Goal: Information Seeking & Learning: Learn about a topic

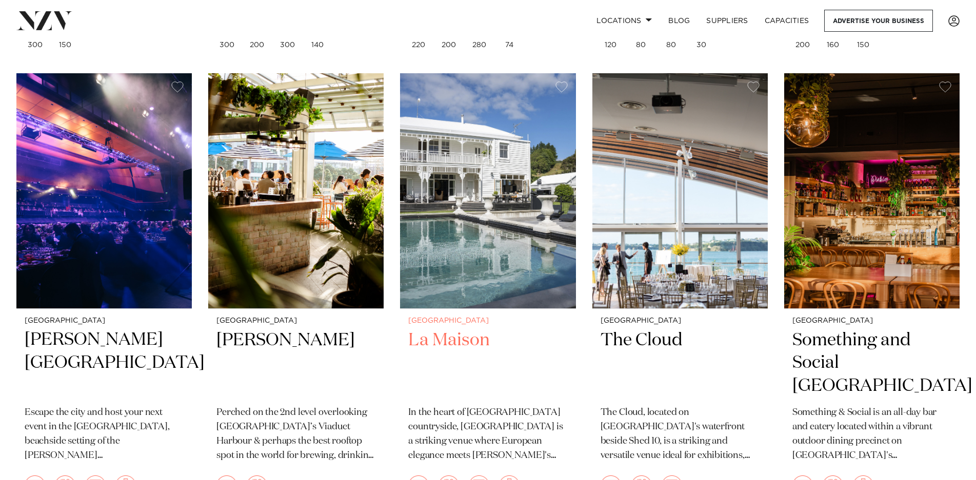
scroll to position [3686, 0]
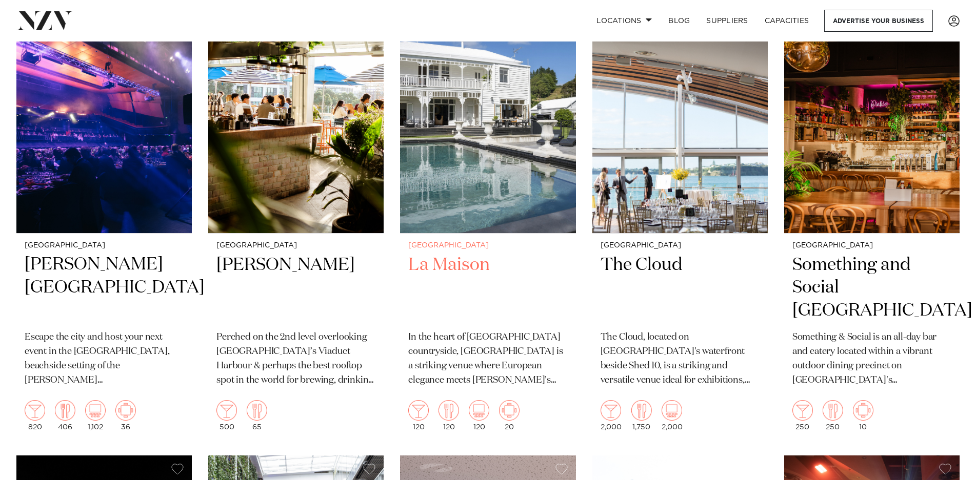
click at [429, 158] on img at bounding box center [487, 115] width 175 height 235
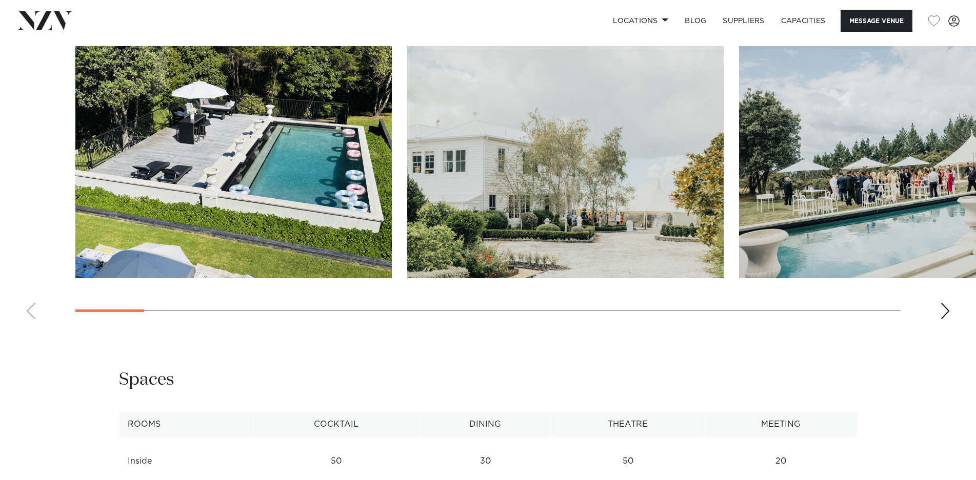
scroll to position [1025, 0]
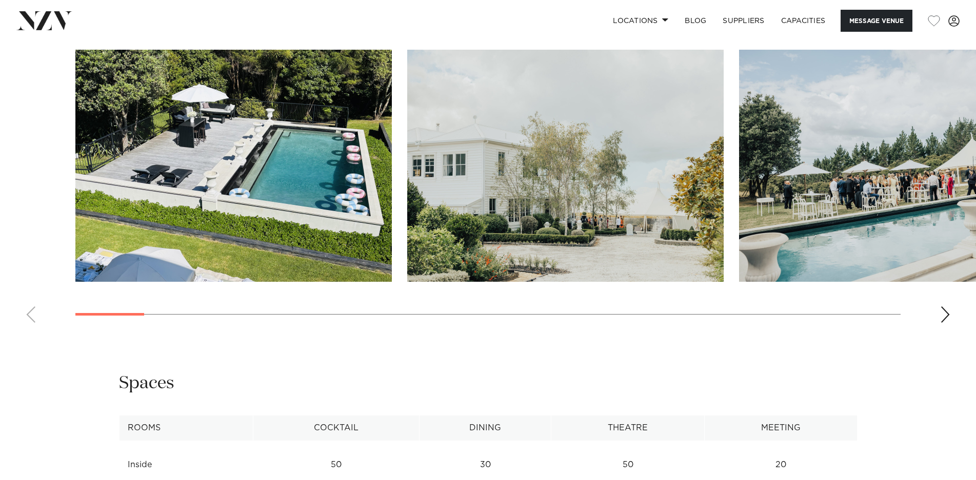
click at [945, 315] on div "Next slide" at bounding box center [945, 315] width 10 height 16
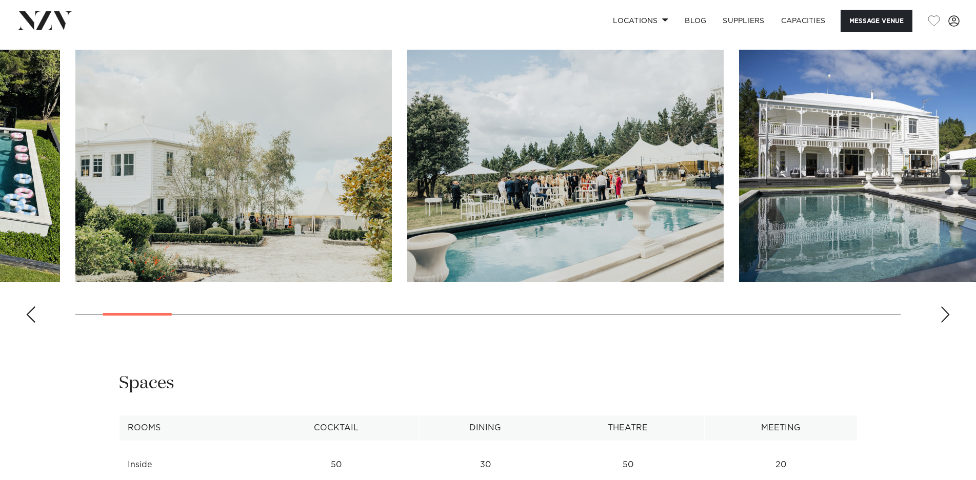
click at [945, 315] on div "Next slide" at bounding box center [945, 315] width 10 height 16
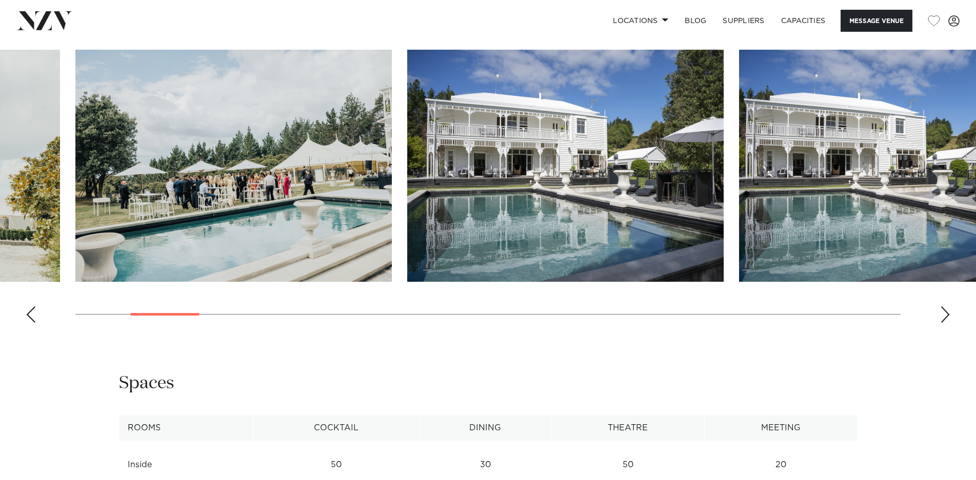
click at [945, 315] on div "Next slide" at bounding box center [945, 315] width 10 height 16
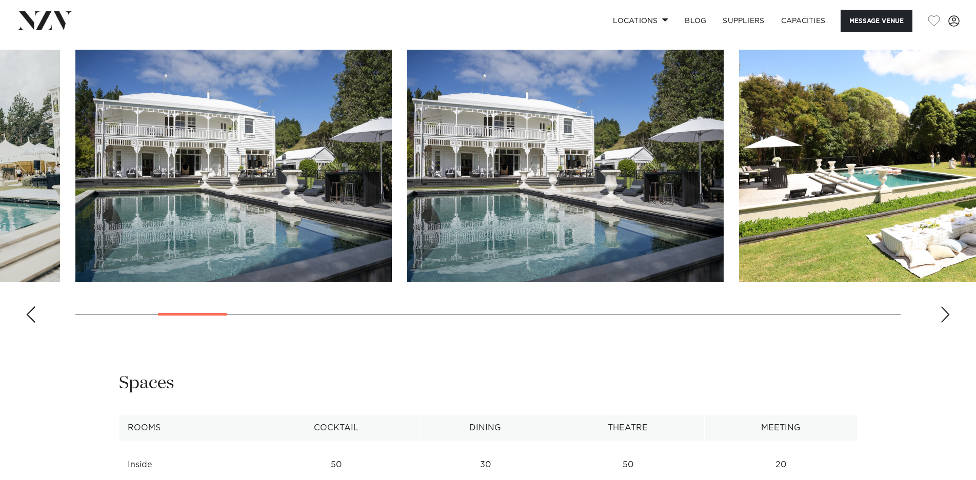
click at [945, 315] on div "Next slide" at bounding box center [945, 315] width 10 height 16
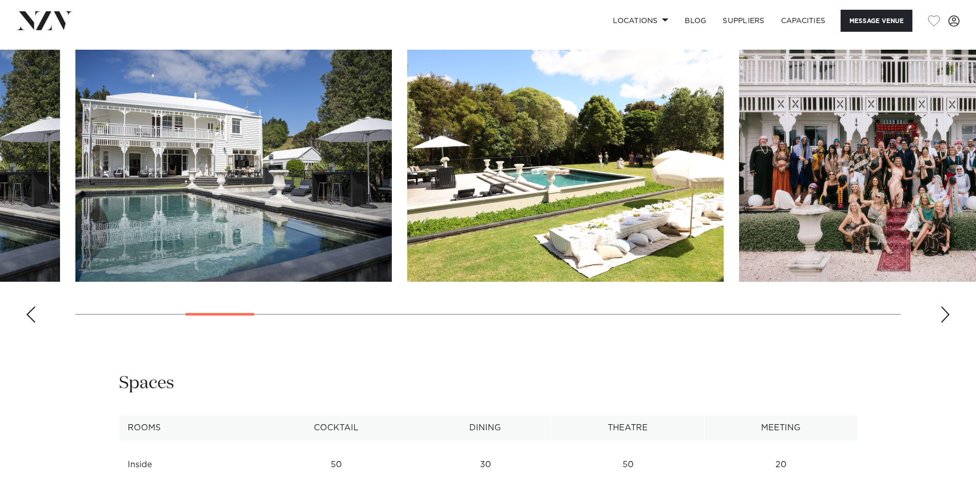
click at [945, 315] on div "Next slide" at bounding box center [945, 315] width 10 height 16
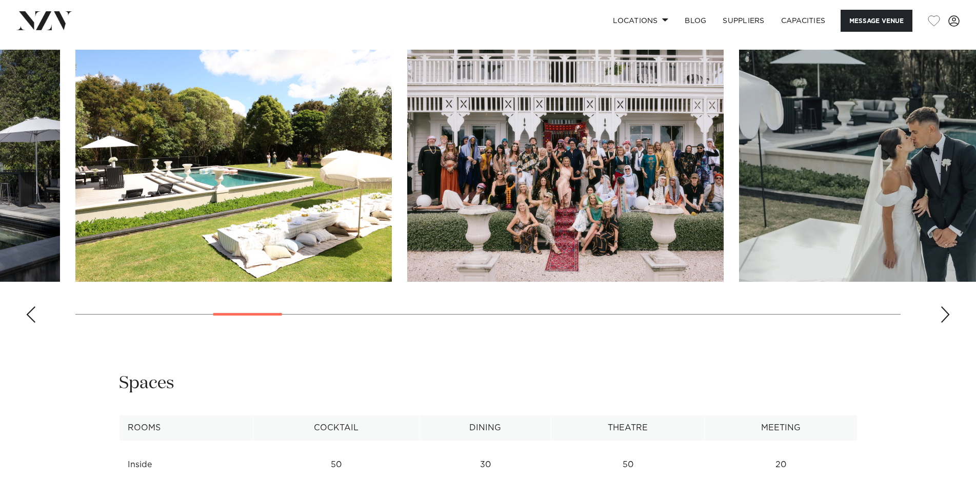
click at [945, 315] on div "Next slide" at bounding box center [945, 315] width 10 height 16
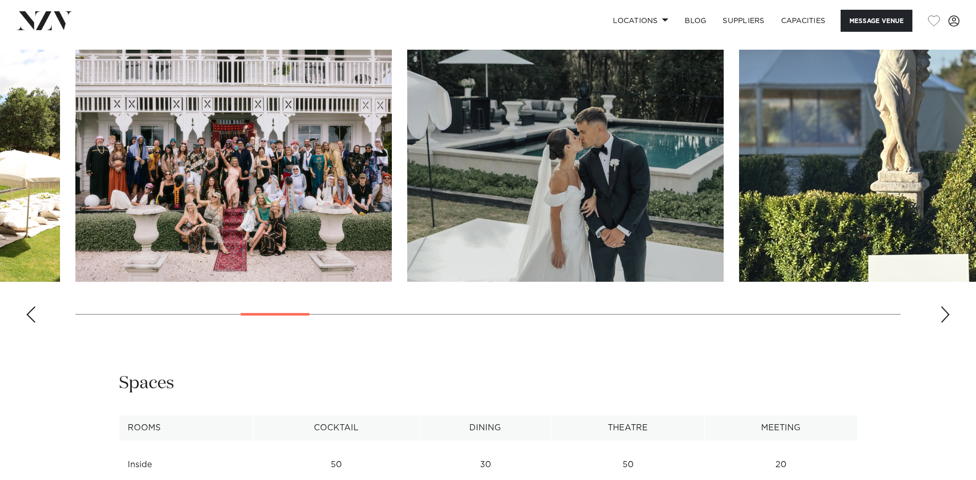
click at [945, 315] on div "Next slide" at bounding box center [945, 315] width 10 height 16
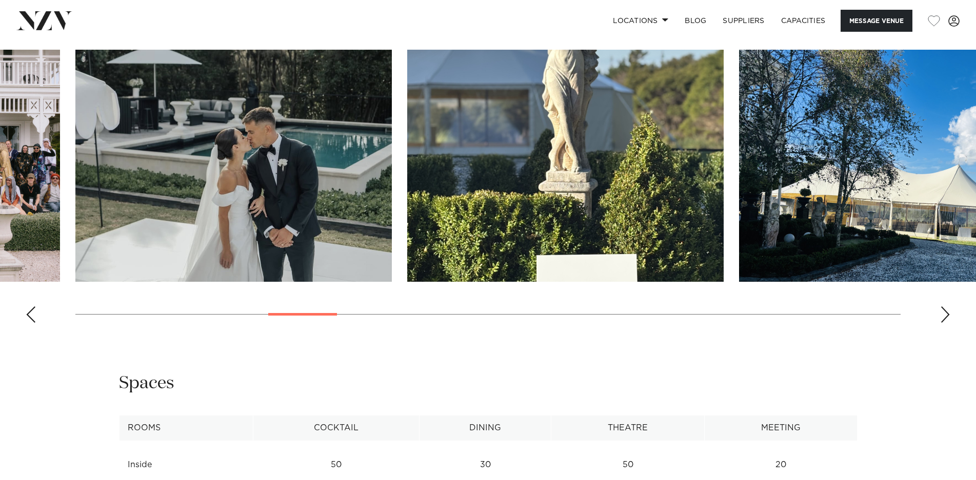
click at [945, 315] on div "Next slide" at bounding box center [945, 315] width 10 height 16
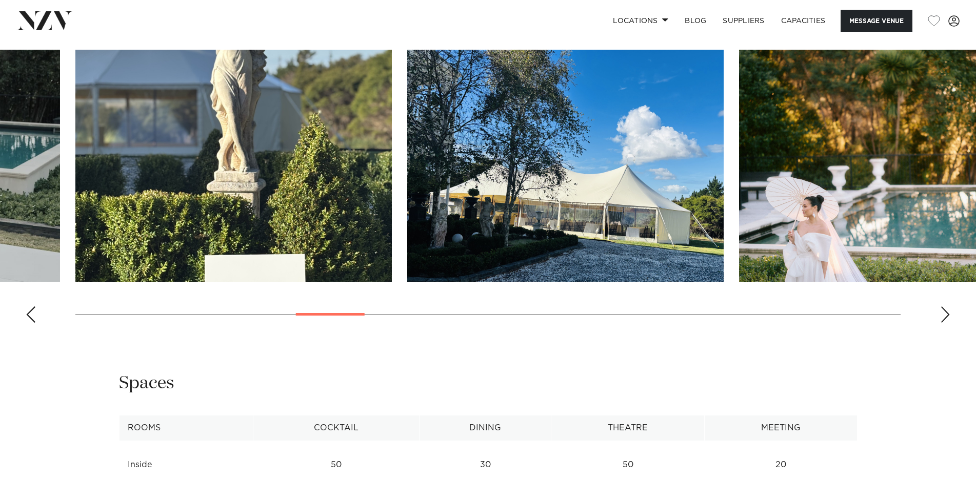
click at [945, 315] on div "Next slide" at bounding box center [945, 315] width 10 height 16
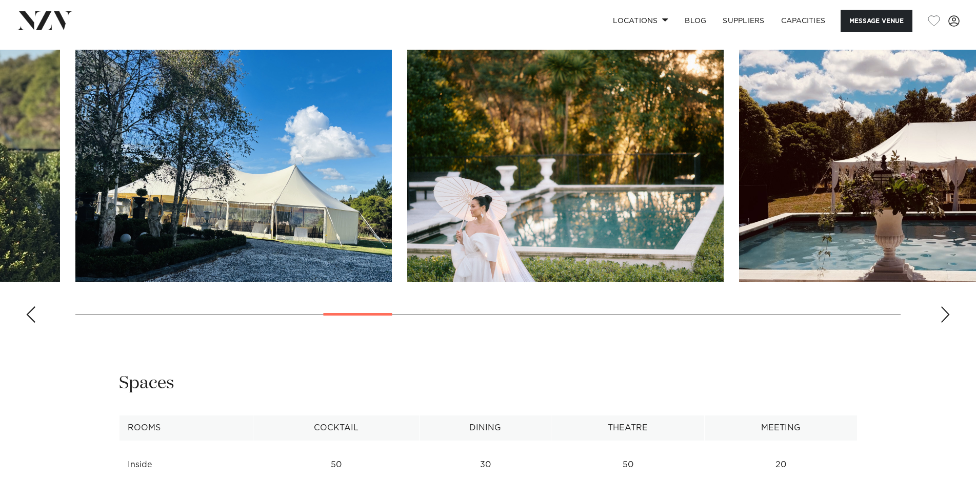
click at [945, 315] on div "Next slide" at bounding box center [945, 315] width 10 height 16
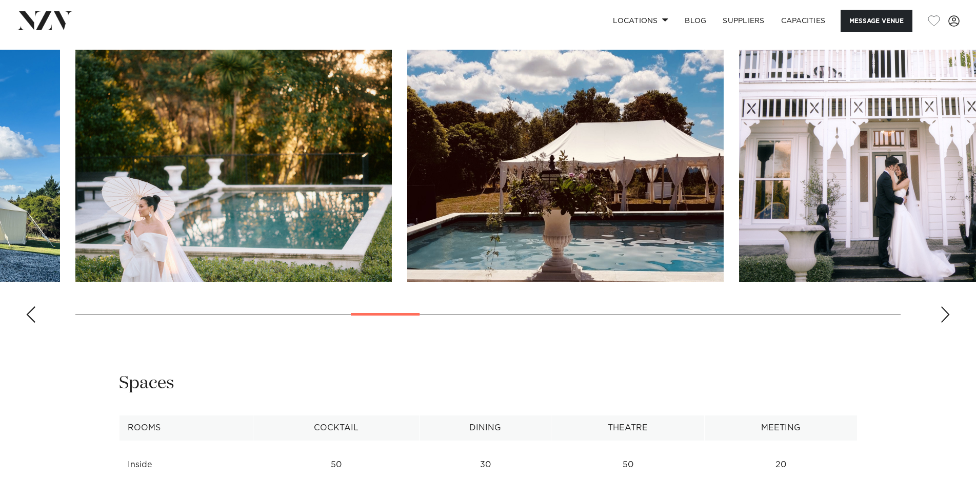
click at [945, 315] on div "Next slide" at bounding box center [945, 315] width 10 height 16
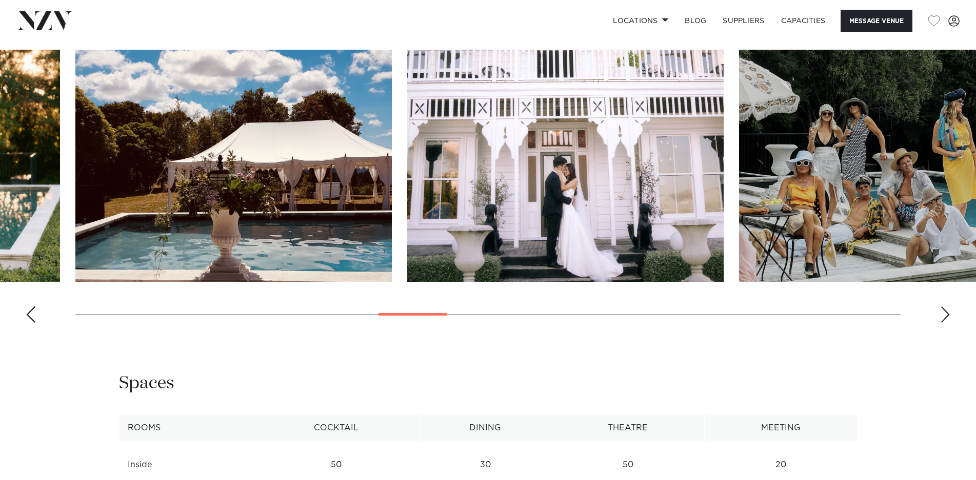
click at [945, 315] on div "Next slide" at bounding box center [945, 315] width 10 height 16
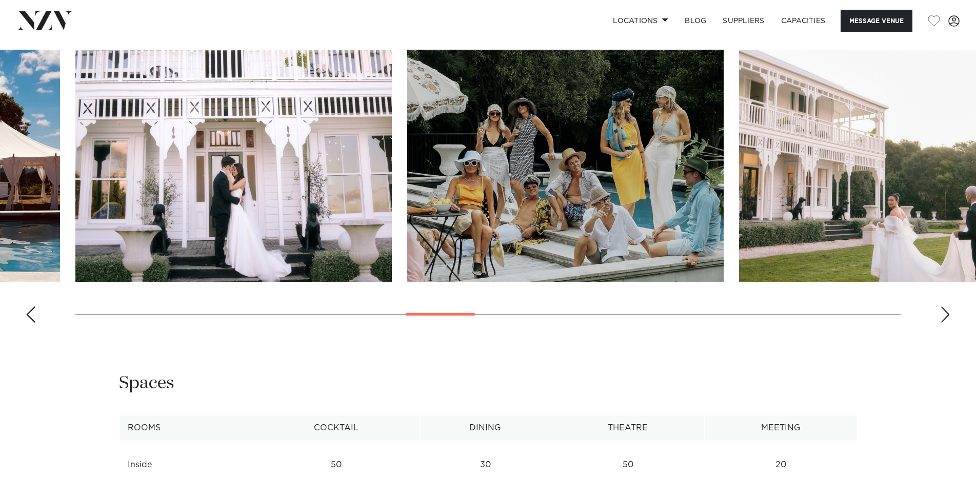
click at [945, 315] on div "Next slide" at bounding box center [945, 315] width 10 height 16
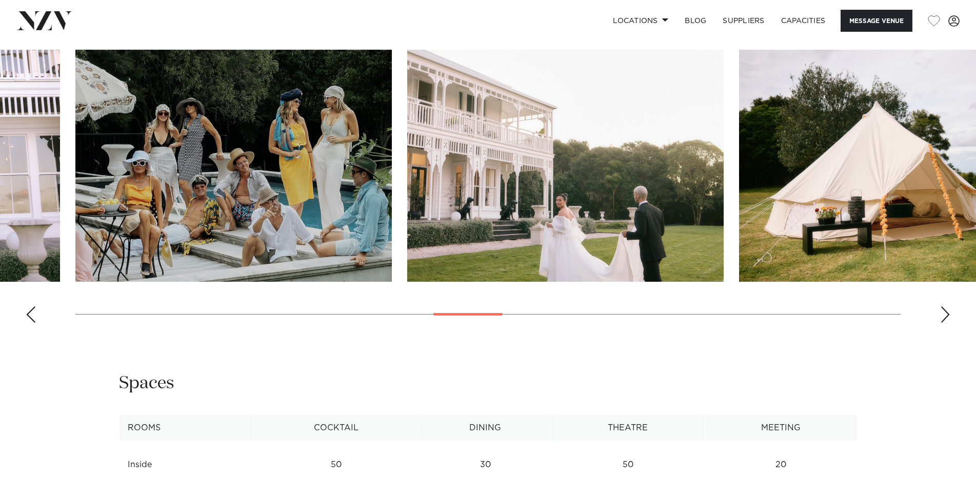
click at [945, 315] on div "Next slide" at bounding box center [945, 315] width 10 height 16
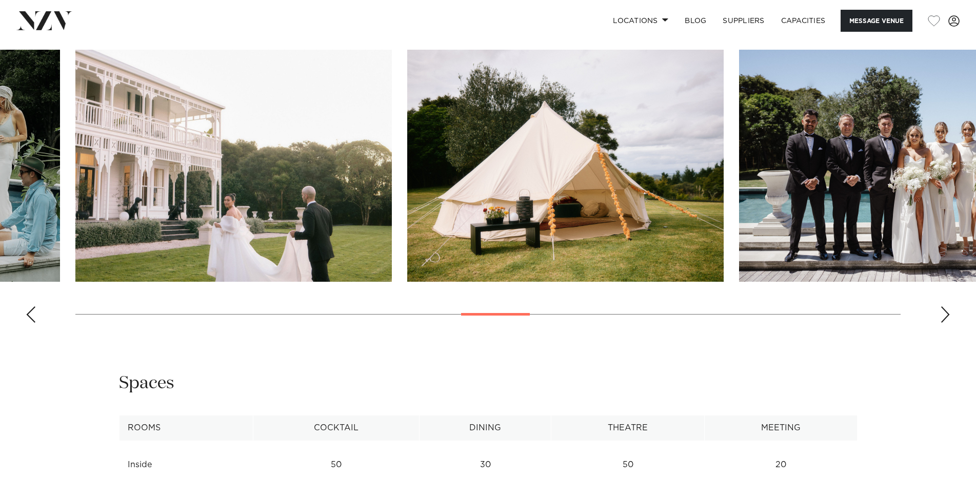
click at [945, 315] on div "Next slide" at bounding box center [945, 315] width 10 height 16
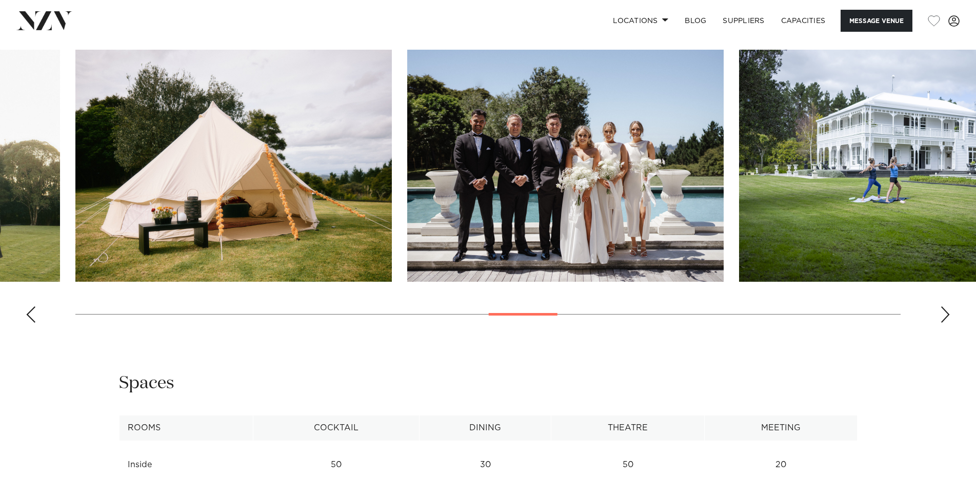
click at [945, 315] on div "Next slide" at bounding box center [945, 315] width 10 height 16
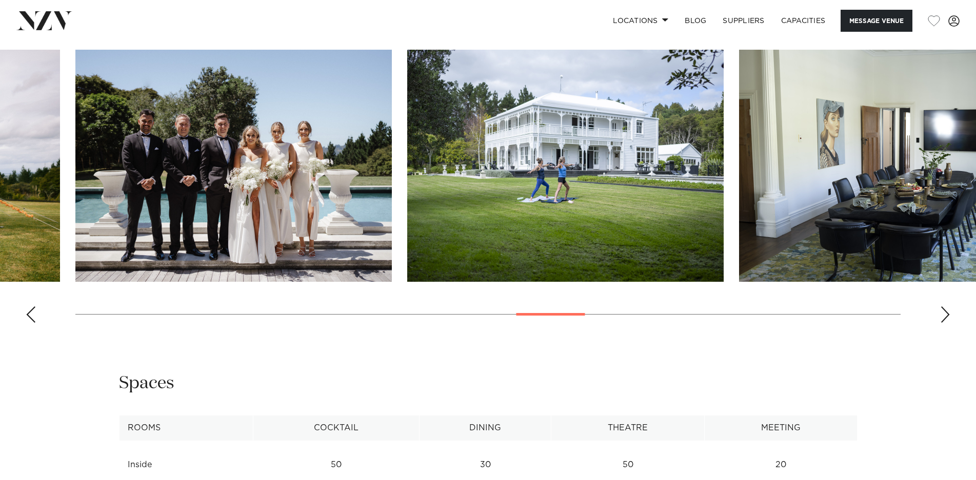
click at [945, 315] on div "Next slide" at bounding box center [945, 315] width 10 height 16
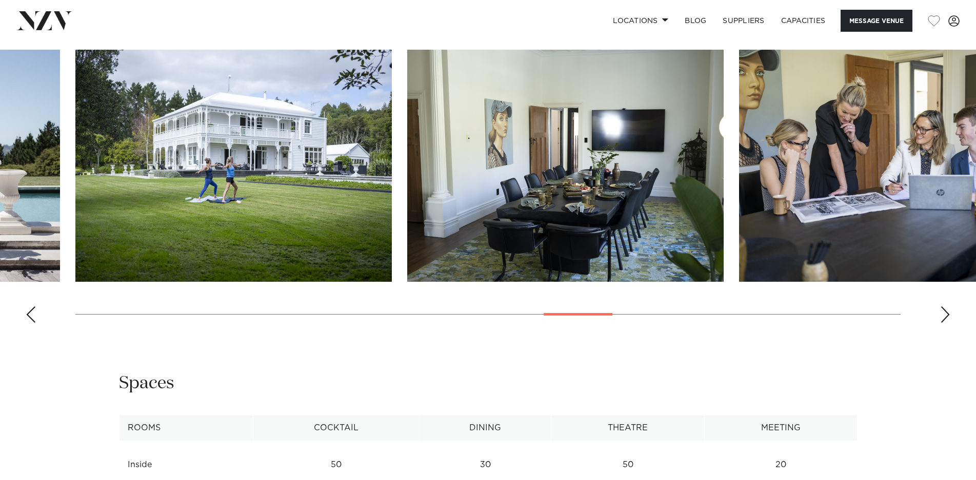
click at [945, 315] on div "Next slide" at bounding box center [945, 315] width 10 height 16
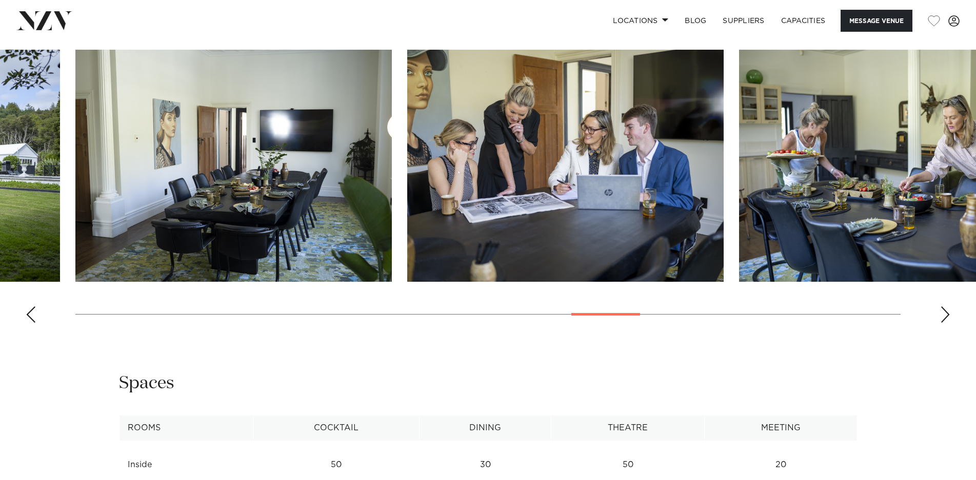
click at [945, 315] on div "Next slide" at bounding box center [945, 315] width 10 height 16
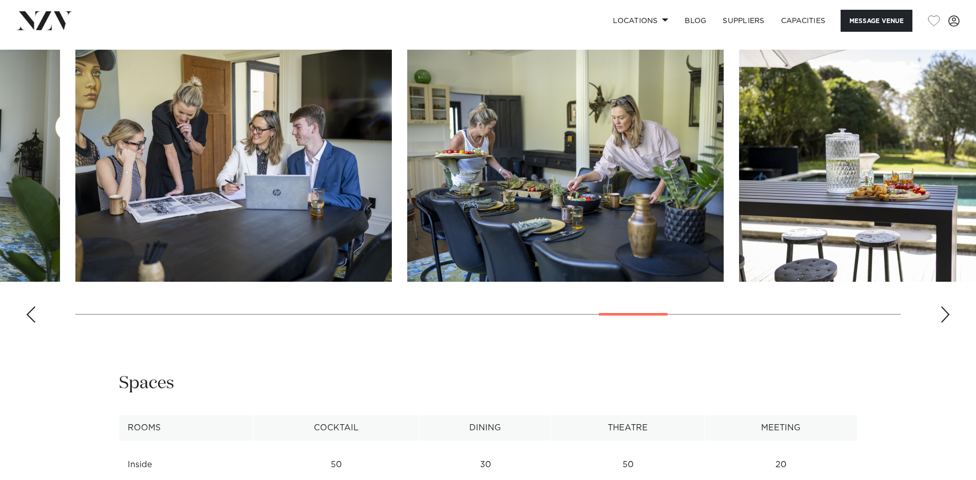
click at [945, 315] on div "Next slide" at bounding box center [945, 315] width 10 height 16
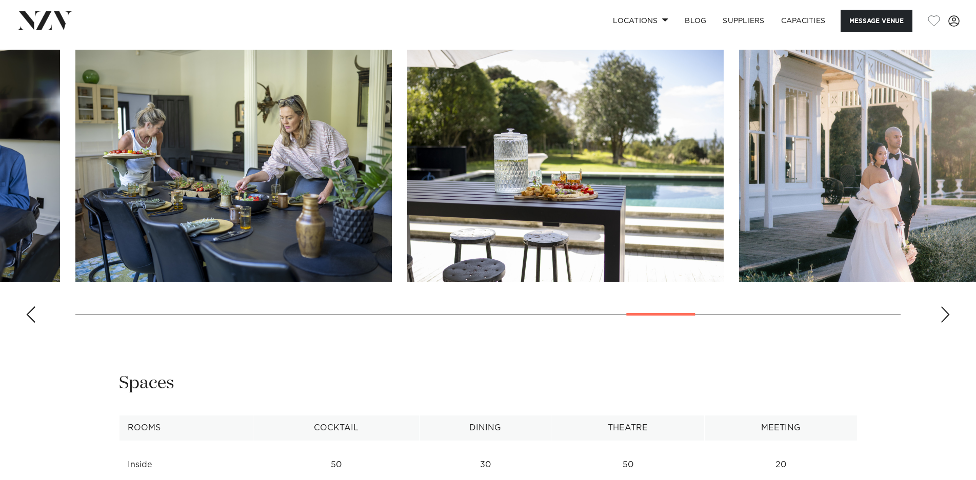
click at [945, 315] on div "Next slide" at bounding box center [945, 315] width 10 height 16
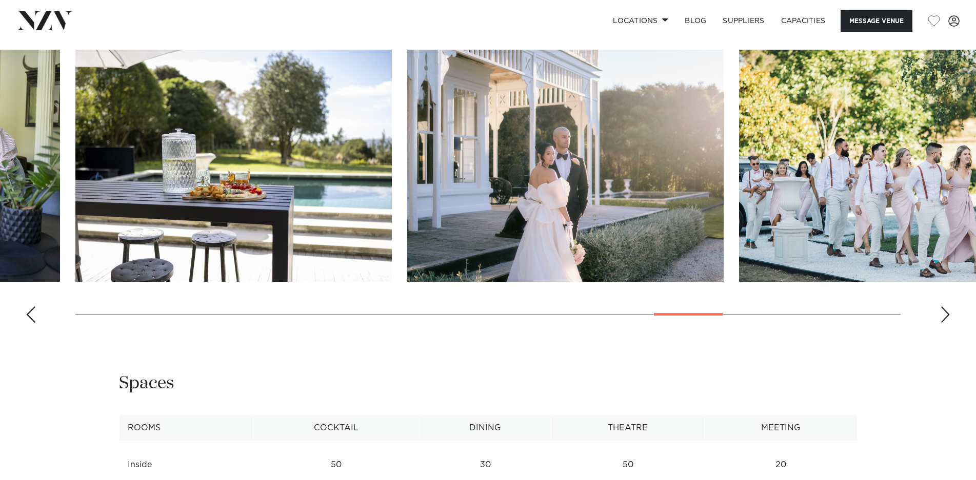
click at [945, 315] on div "Next slide" at bounding box center [945, 315] width 10 height 16
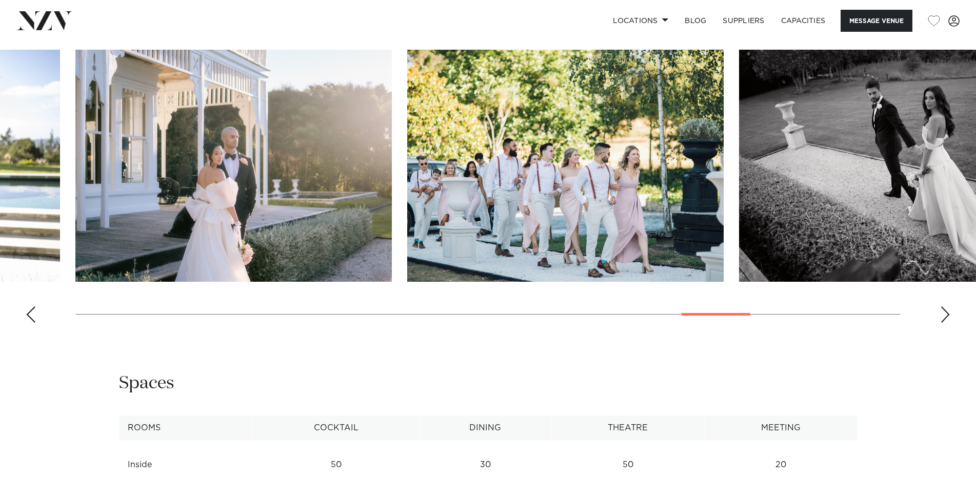
click at [945, 315] on div "Next slide" at bounding box center [945, 315] width 10 height 16
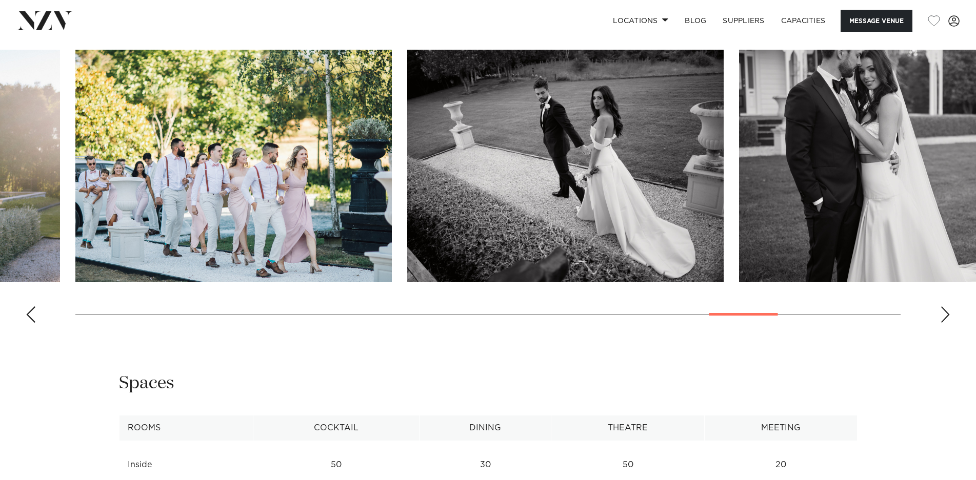
click at [945, 315] on div "Next slide" at bounding box center [945, 315] width 10 height 16
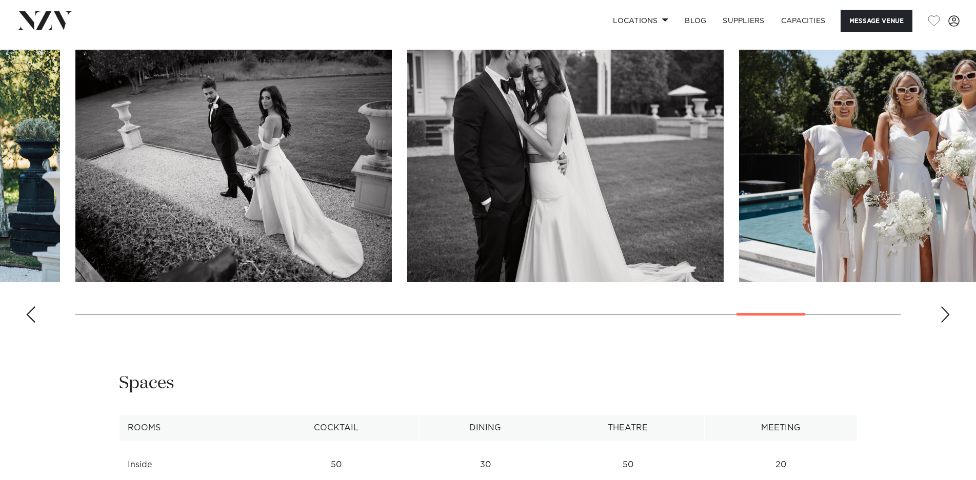
click at [945, 315] on div "Next slide" at bounding box center [945, 315] width 10 height 16
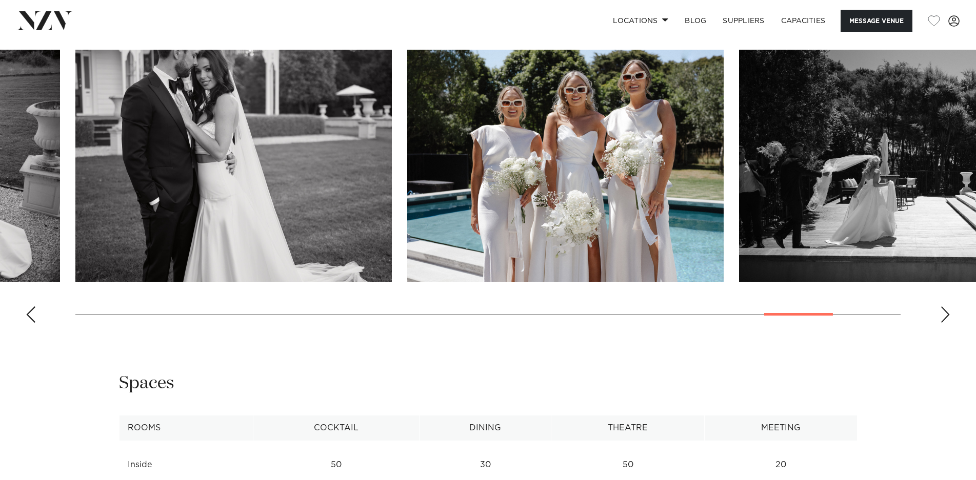
click at [945, 315] on div "Next slide" at bounding box center [945, 315] width 10 height 16
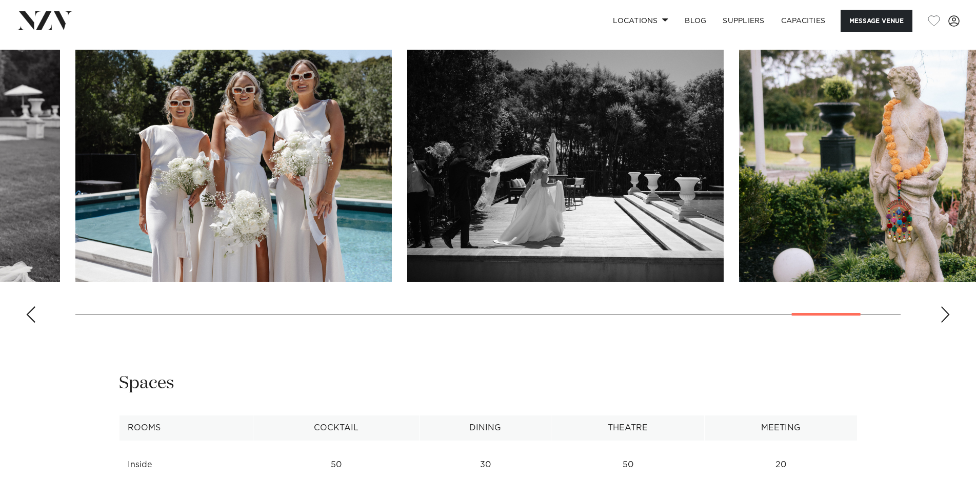
click at [945, 315] on div "Next slide" at bounding box center [945, 315] width 10 height 16
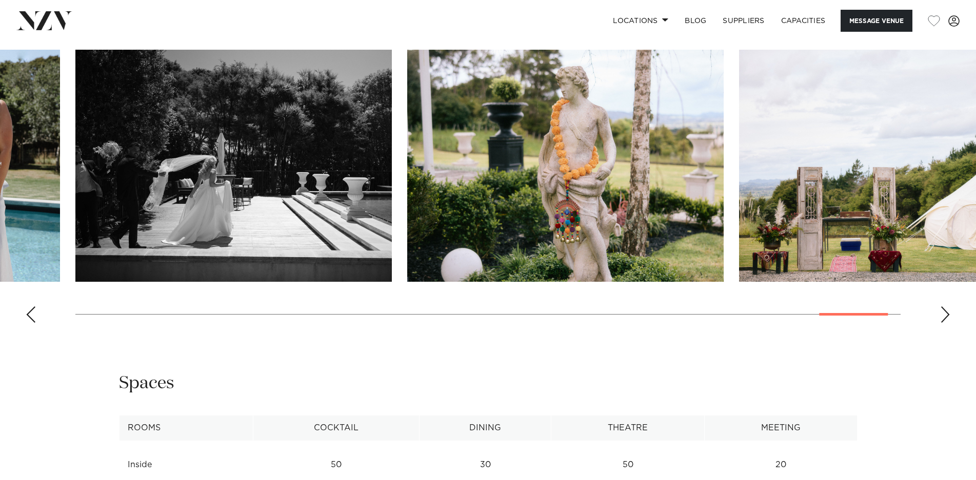
click at [945, 315] on div "Next slide" at bounding box center [945, 315] width 10 height 16
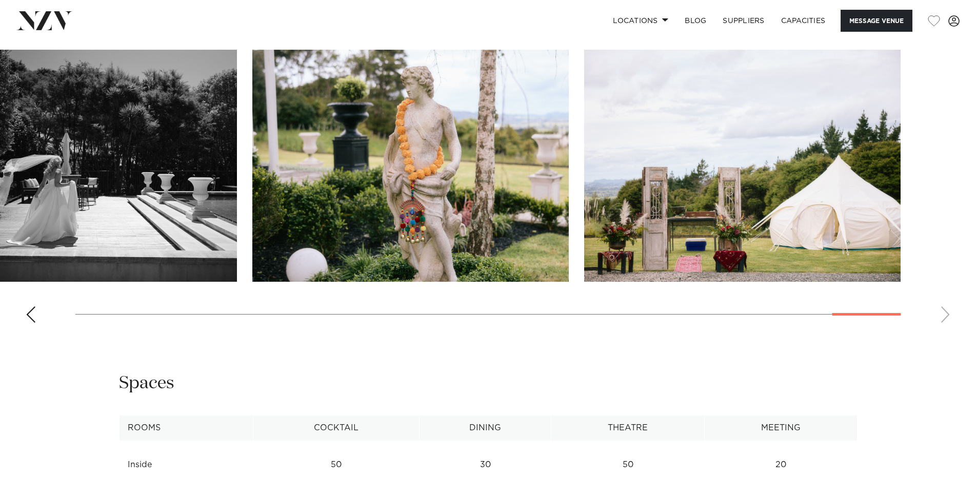
click at [945, 315] on swiper-container at bounding box center [488, 190] width 976 height 281
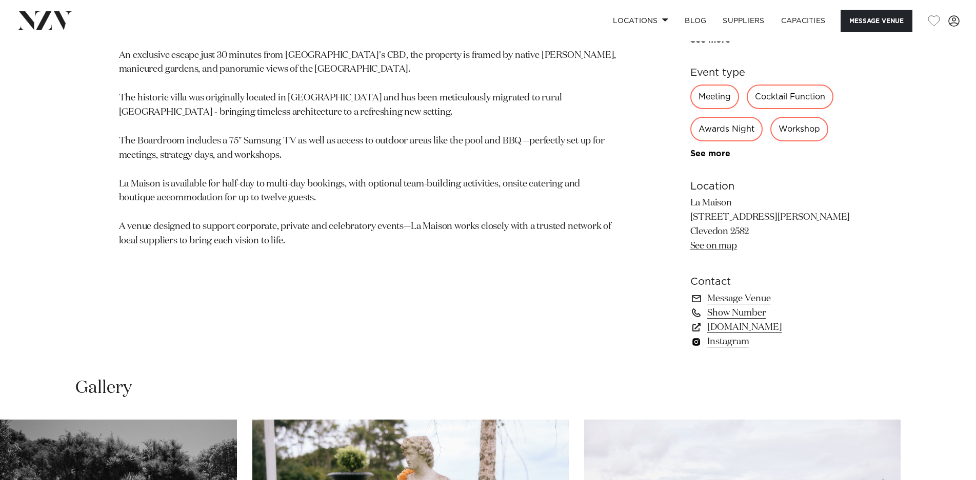
scroll to position [594, 0]
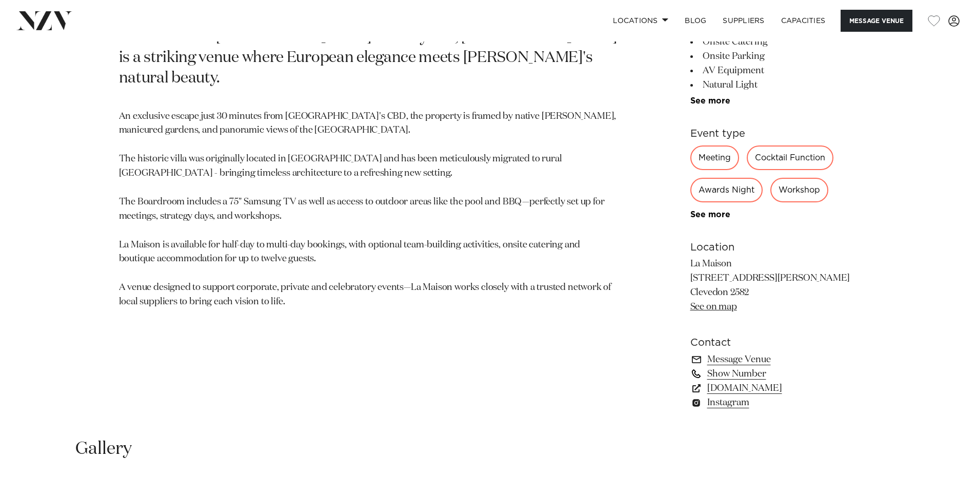
click at [746, 376] on link "Show Number" at bounding box center [773, 374] width 167 height 14
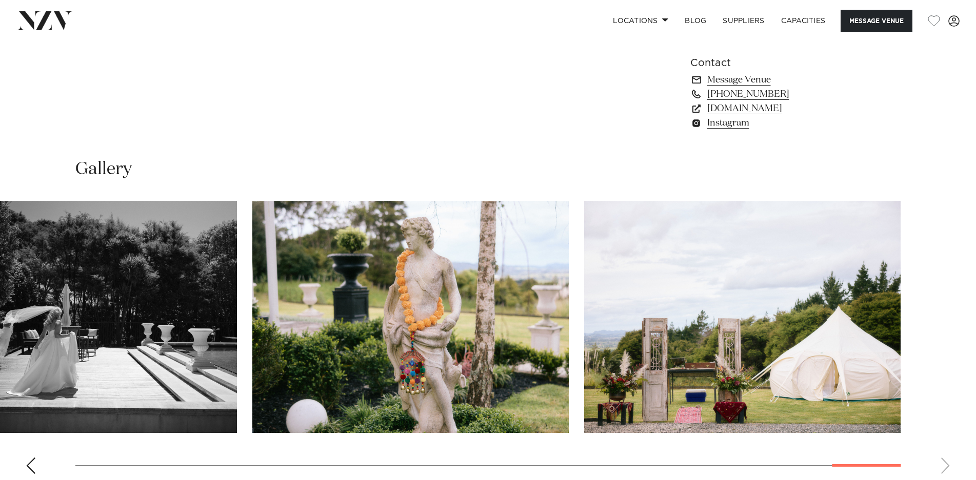
scroll to position [974, 0]
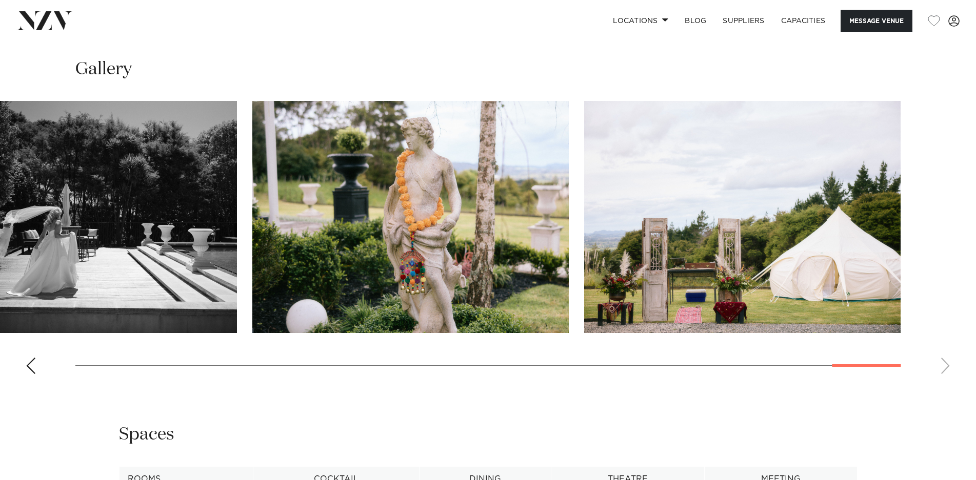
click at [857, 365] on div at bounding box center [866, 366] width 69 height 3
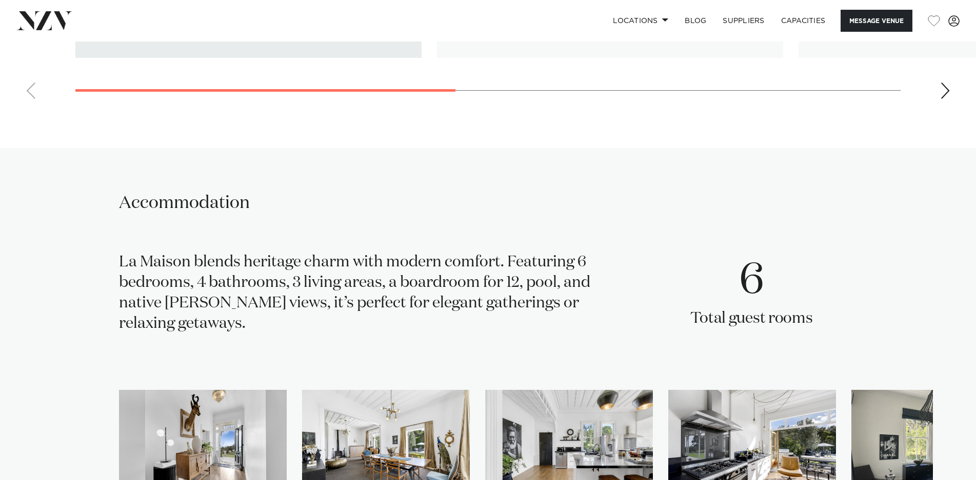
scroll to position [1948, 0]
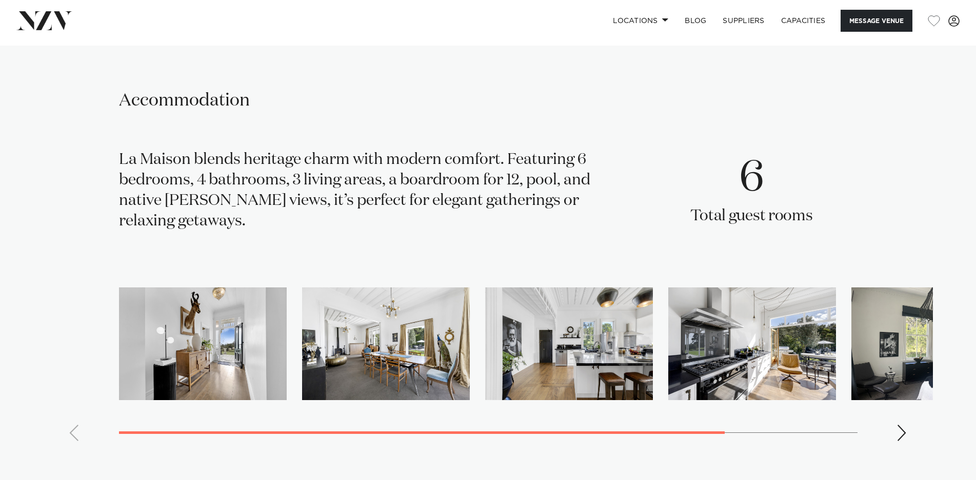
click at [231, 381] on img "1 / 5" at bounding box center [203, 344] width 168 height 113
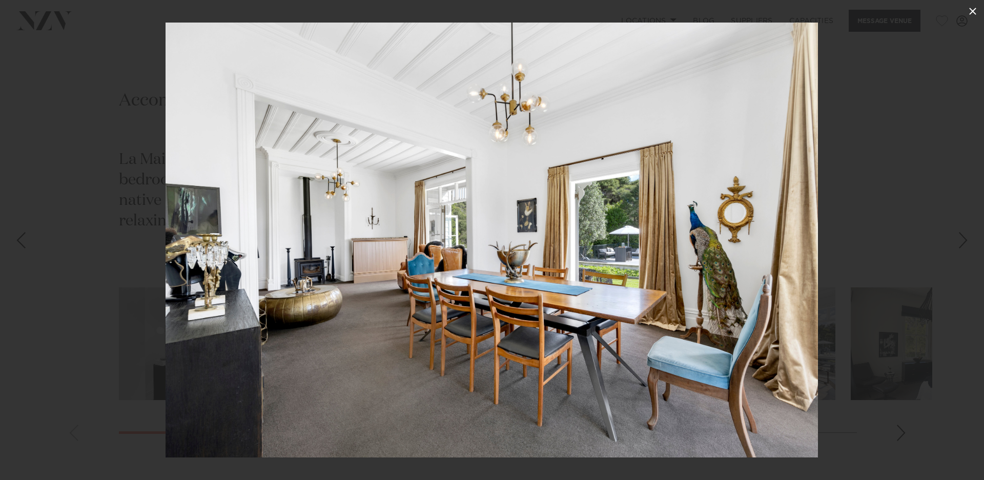
click at [970, 11] on icon at bounding box center [973, 11] width 12 height 12
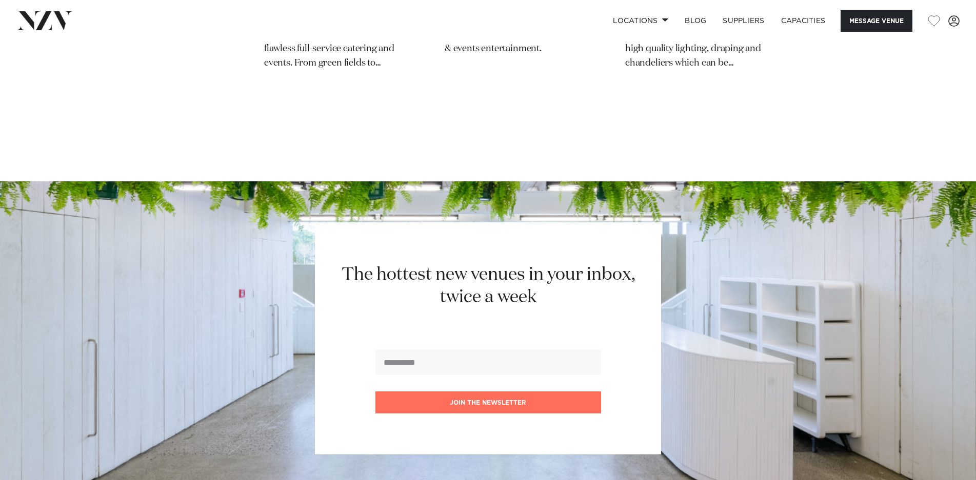
scroll to position [2922, 0]
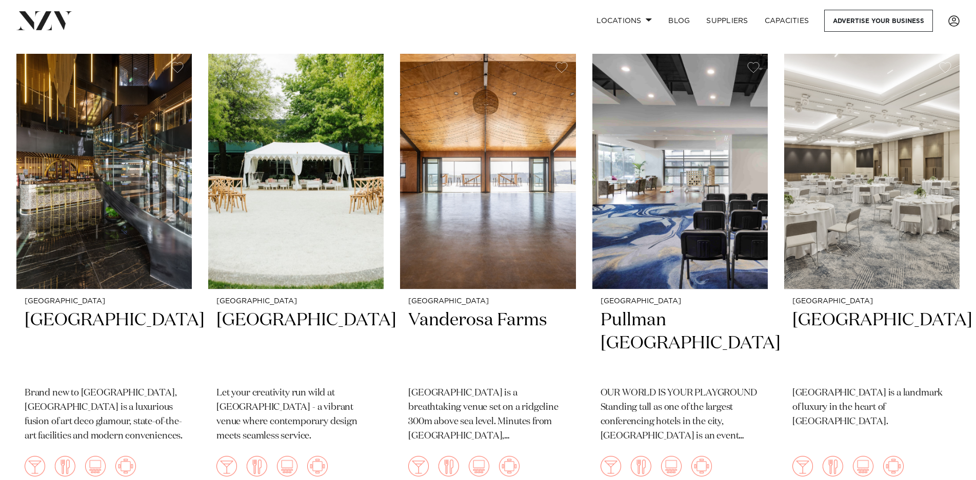
scroll to position [418, 0]
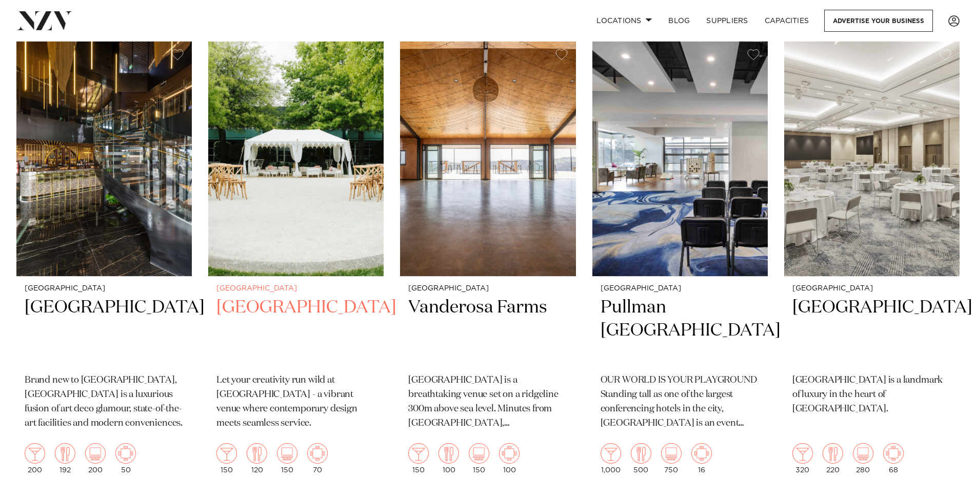
click at [276, 237] on img at bounding box center [295, 158] width 175 height 235
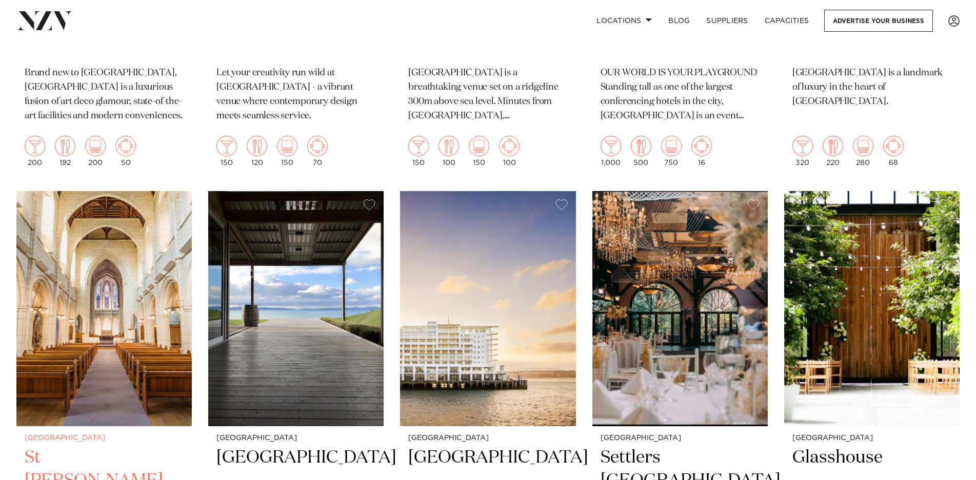
scroll to position [828, 0]
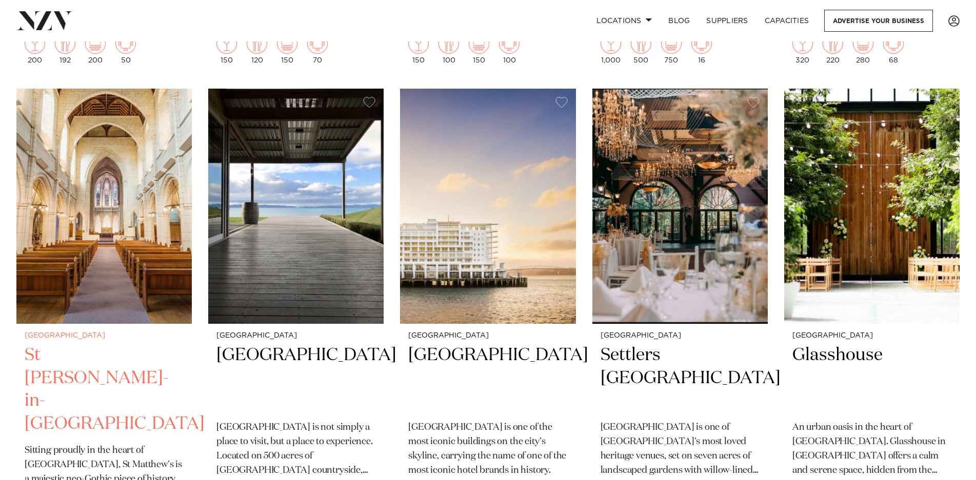
click at [98, 344] on h2 "St [PERSON_NAME]-in-[GEOGRAPHIC_DATA]" at bounding box center [104, 390] width 159 height 92
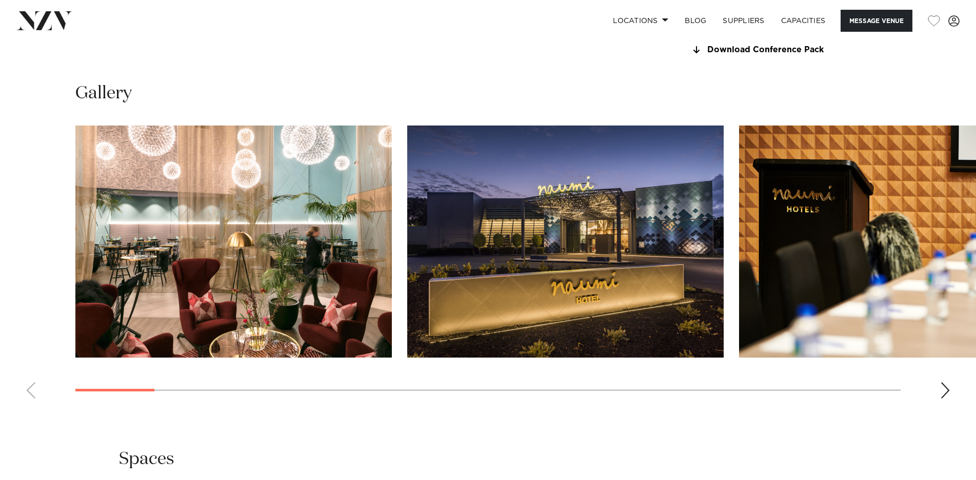
scroll to position [1128, 0]
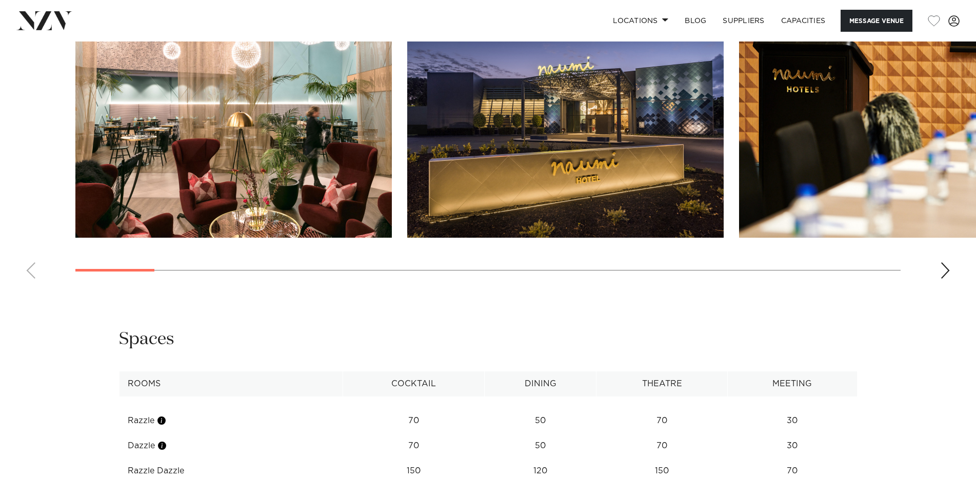
click at [945, 279] on div "Next slide" at bounding box center [945, 271] width 10 height 16
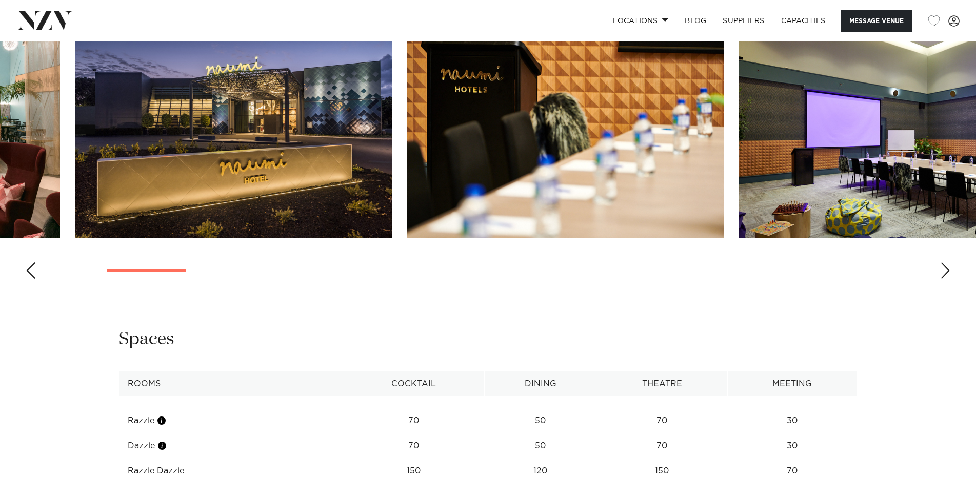
click at [945, 279] on div "Next slide" at bounding box center [945, 271] width 10 height 16
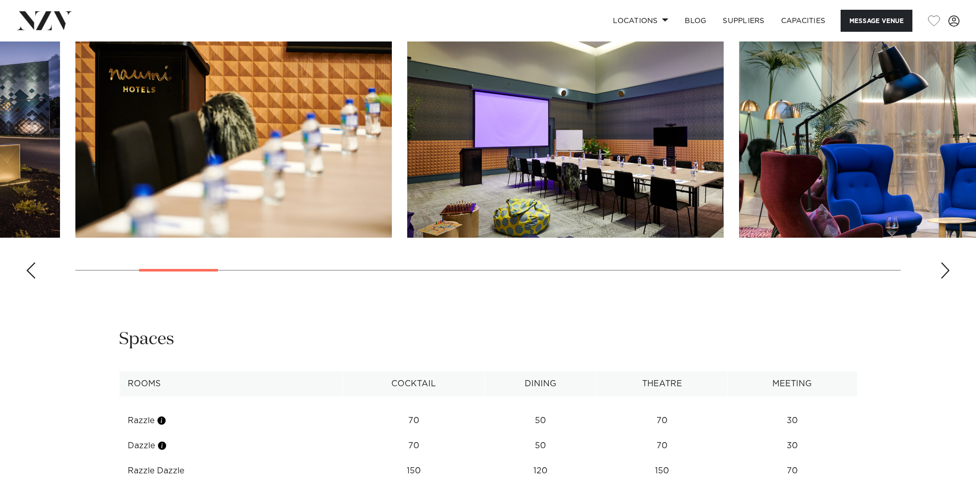
click at [945, 279] on div "Next slide" at bounding box center [945, 271] width 10 height 16
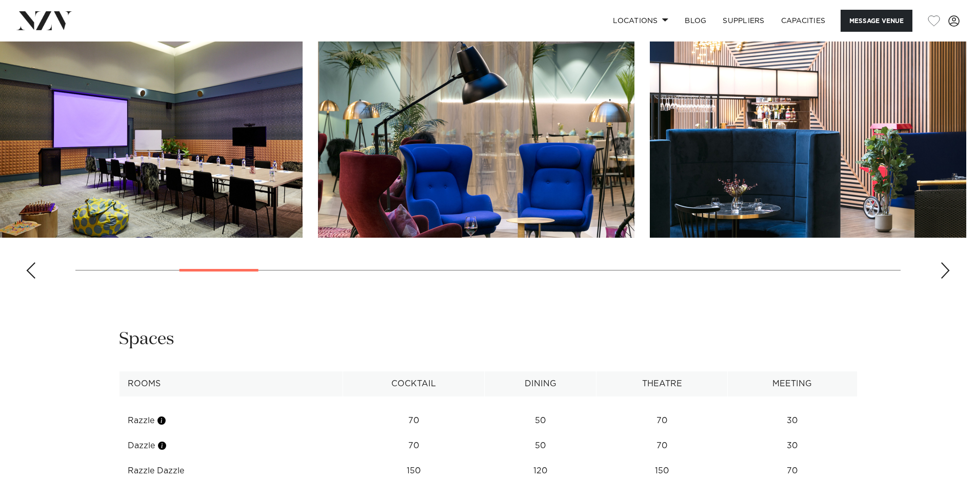
click at [111, 287] on swiper-container at bounding box center [488, 146] width 976 height 281
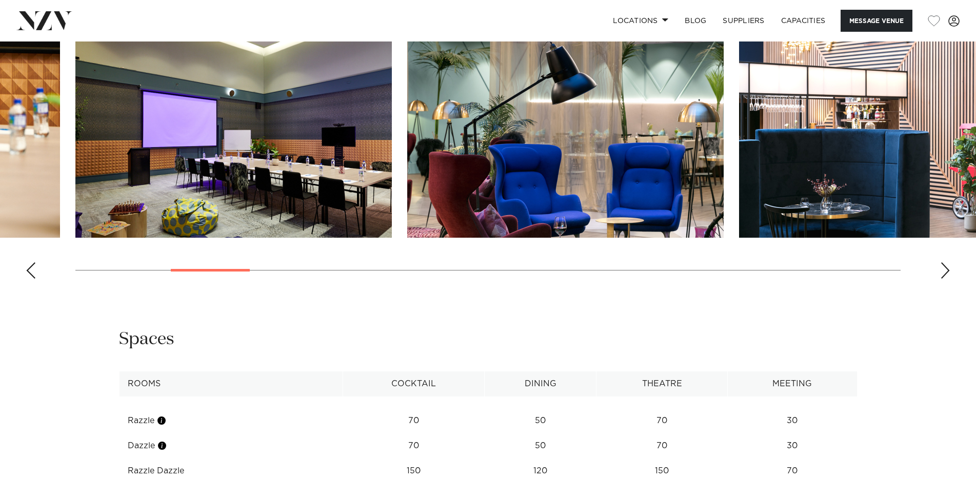
click at [947, 279] on div "Next slide" at bounding box center [945, 271] width 10 height 16
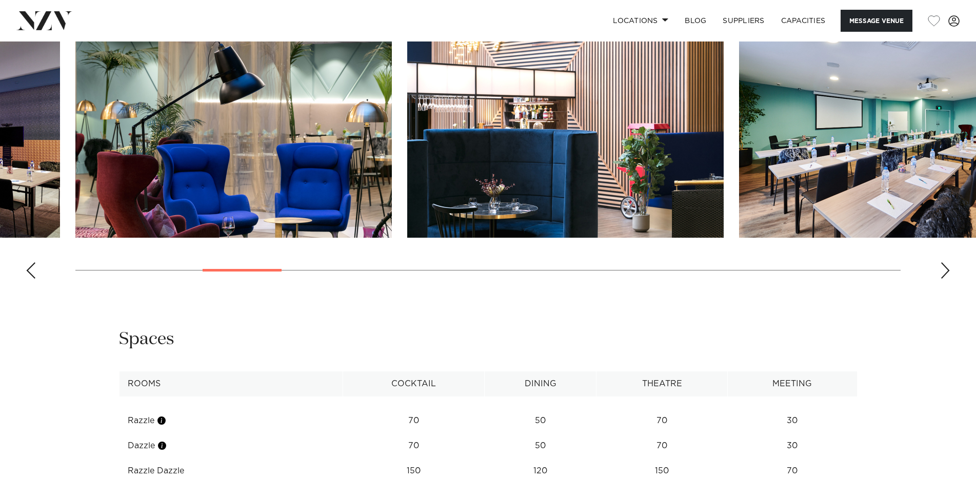
click at [947, 279] on div "Next slide" at bounding box center [945, 271] width 10 height 16
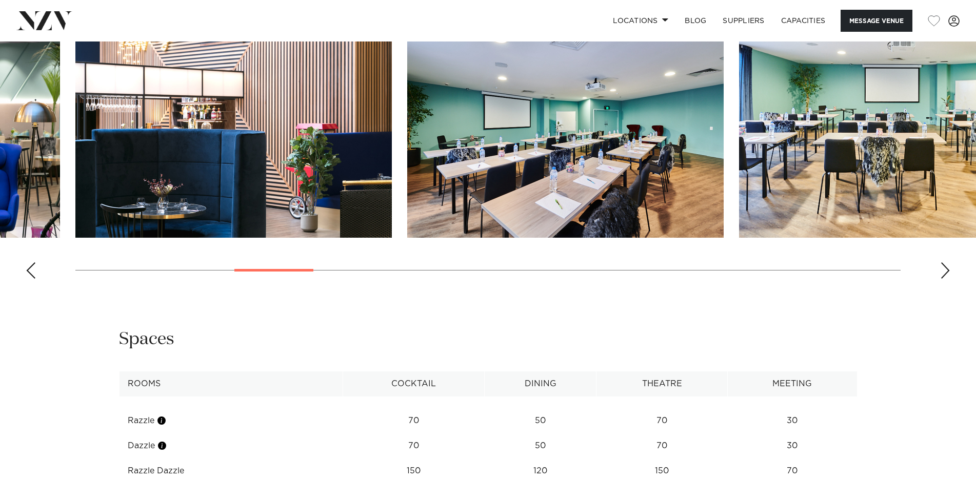
click at [947, 279] on div "Next slide" at bounding box center [945, 271] width 10 height 16
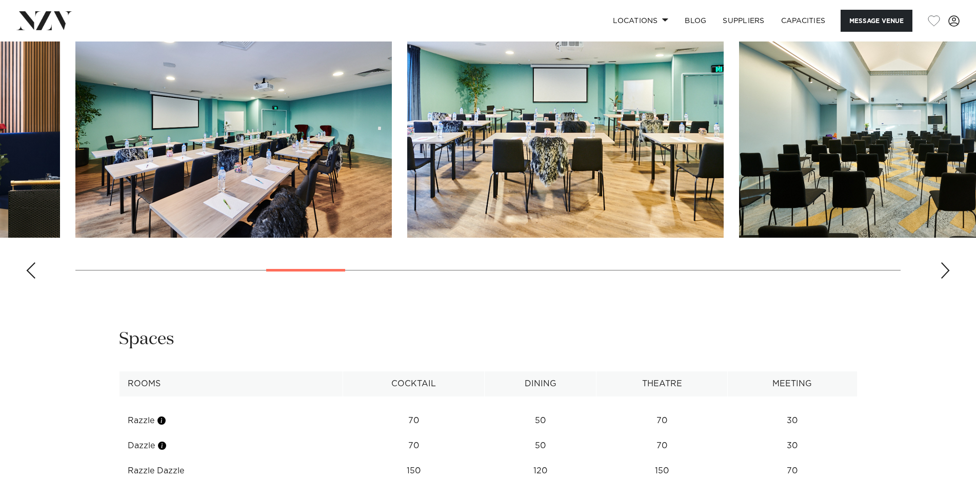
click at [947, 279] on div "Next slide" at bounding box center [945, 271] width 10 height 16
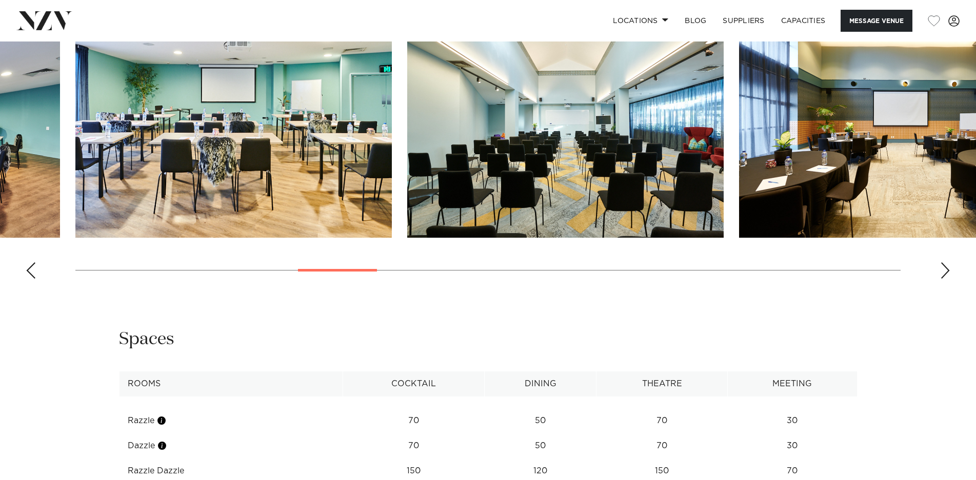
click at [947, 279] on div "Next slide" at bounding box center [945, 271] width 10 height 16
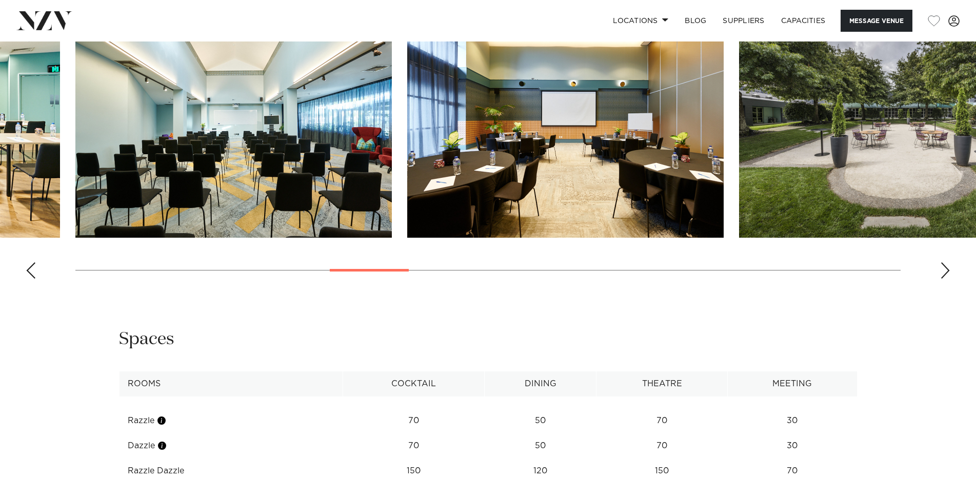
click at [947, 279] on div "Next slide" at bounding box center [945, 271] width 10 height 16
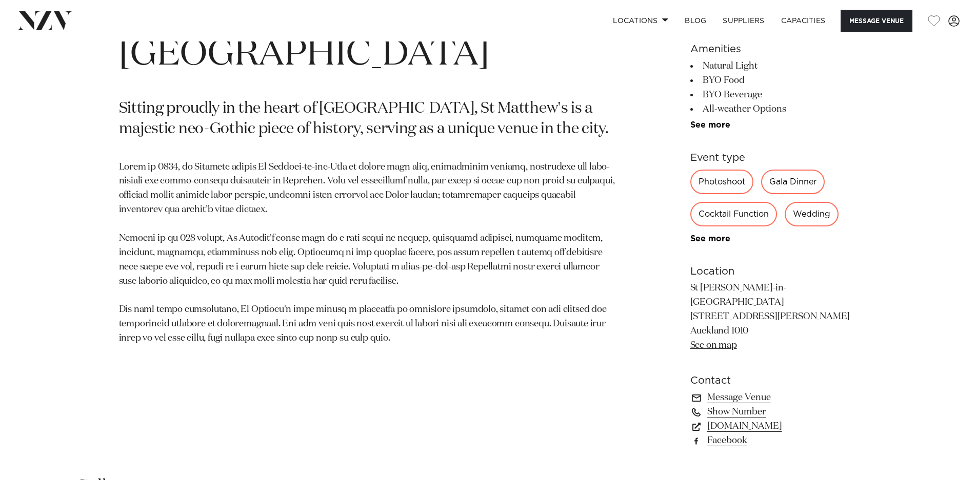
scroll to position [667, 0]
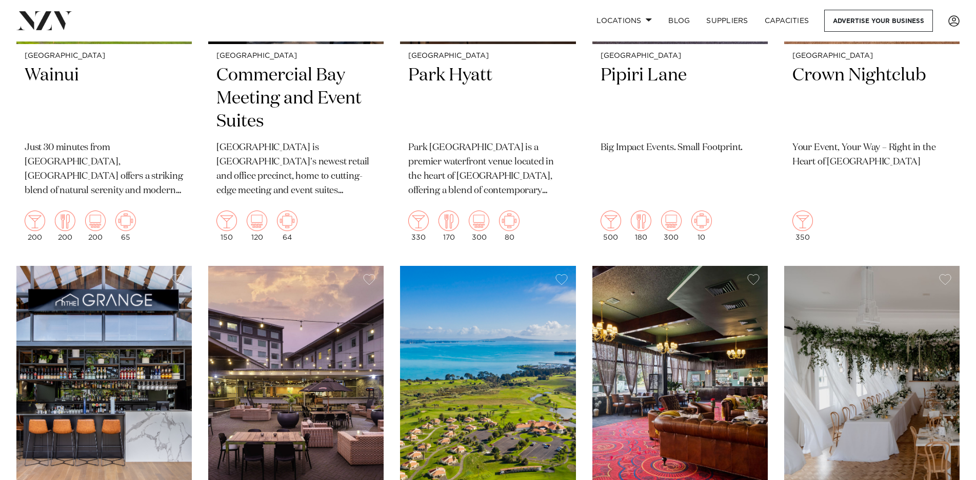
scroll to position [3084, 0]
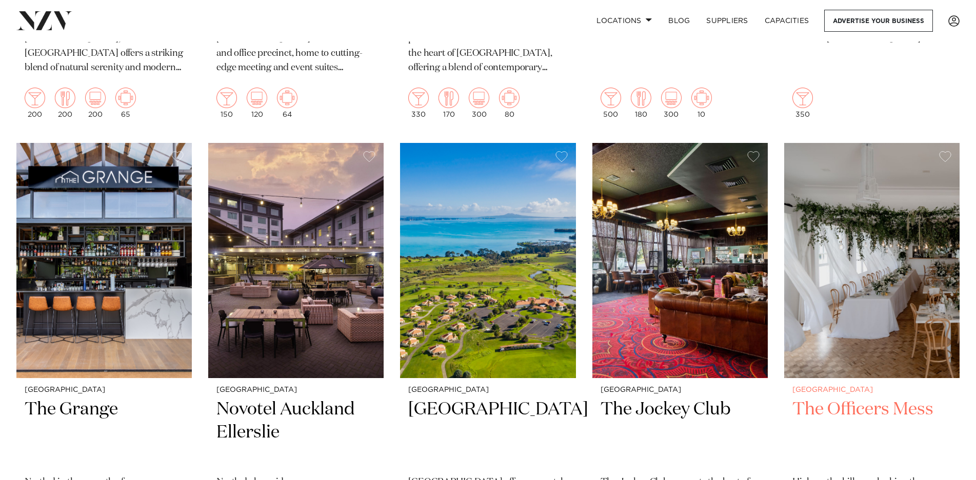
click at [872, 398] on h2 "The Officers Mess" at bounding box center [871, 432] width 159 height 69
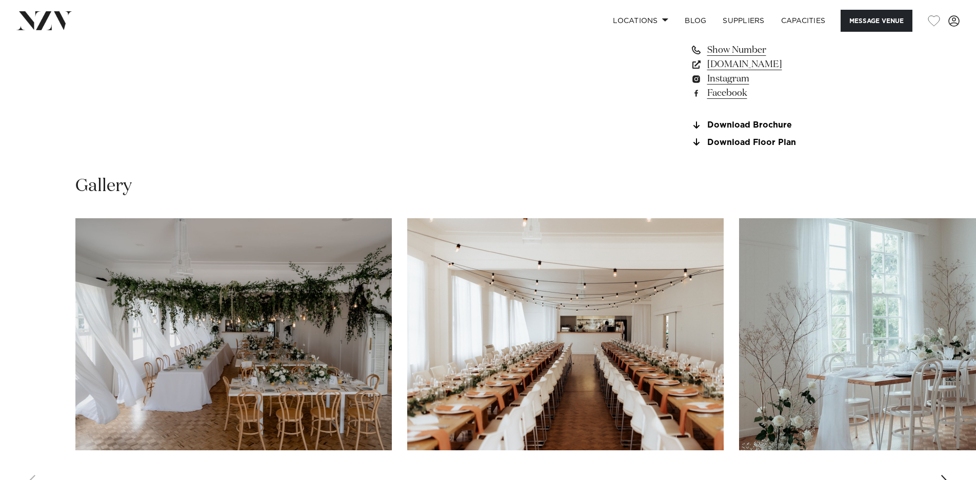
scroll to position [974, 0]
